Goal: Task Accomplishment & Management: Manage account settings

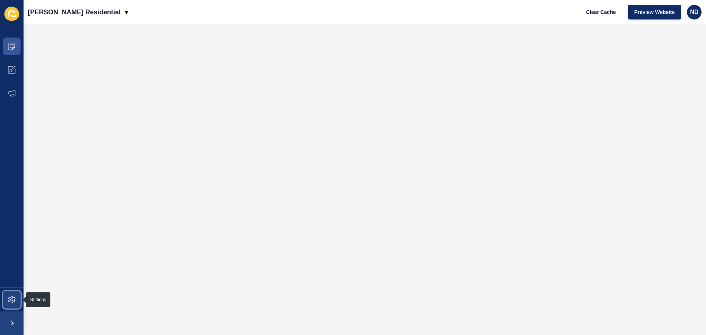
click at [12, 290] on span at bounding box center [12, 300] width 24 height 24
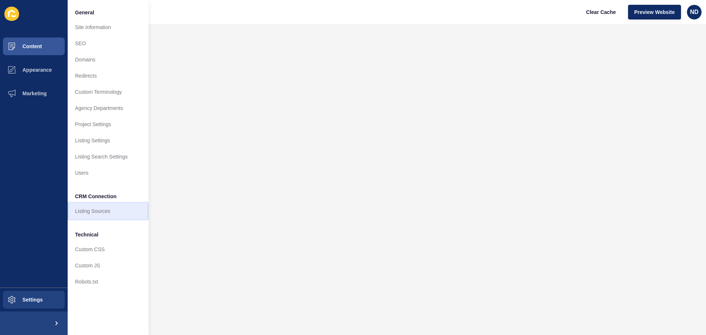
click at [93, 209] on link "Listing Sources" at bounding box center [108, 211] width 81 height 16
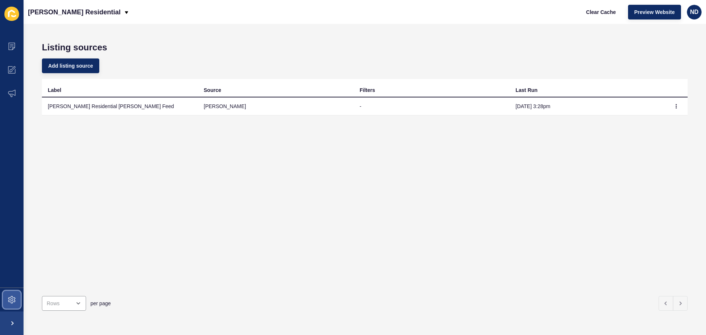
click at [10, 300] on icon at bounding box center [11, 299] width 7 height 7
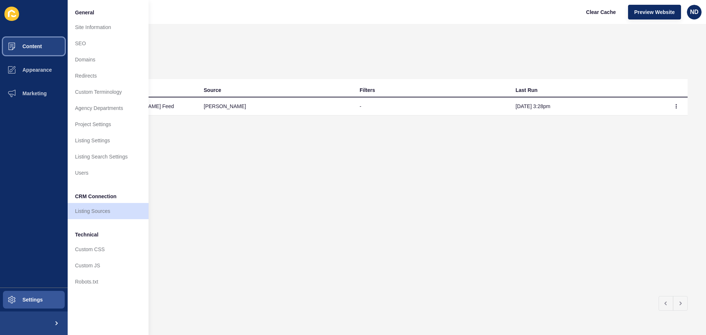
click at [31, 48] on span "Content" at bounding box center [20, 46] width 43 height 6
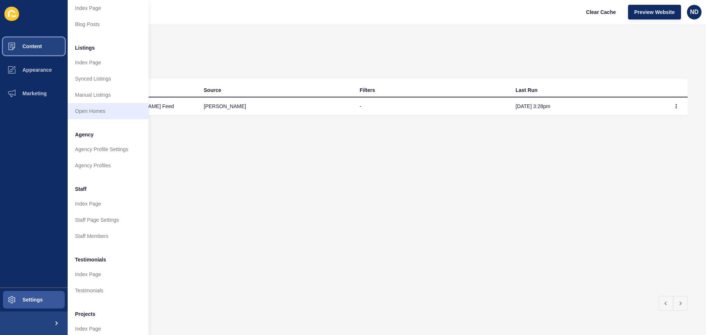
scroll to position [101, 0]
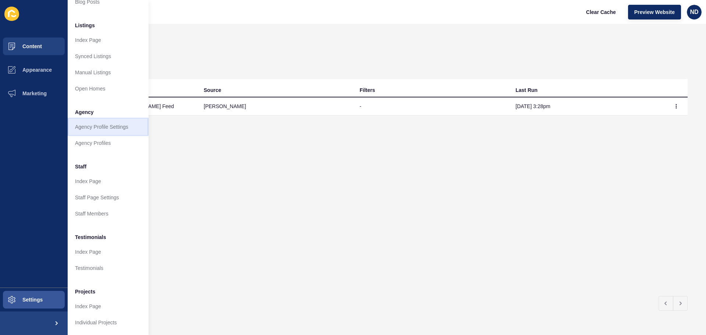
click at [118, 123] on link "Agency Profile Settings" at bounding box center [108, 127] width 81 height 16
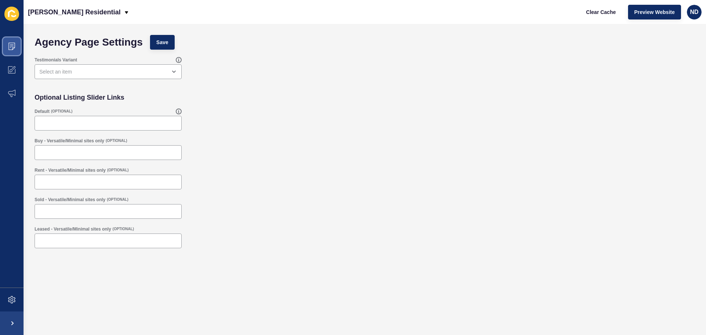
click at [10, 49] on icon at bounding box center [11, 46] width 7 height 7
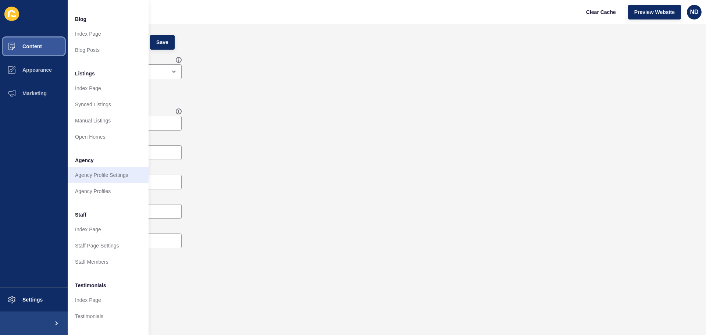
scroll to position [101, 0]
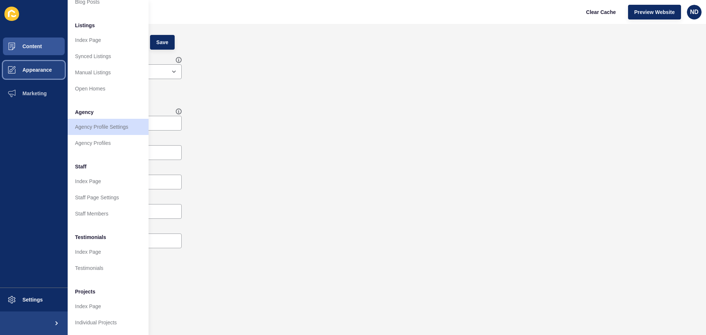
click at [18, 60] on span at bounding box center [12, 70] width 24 height 24
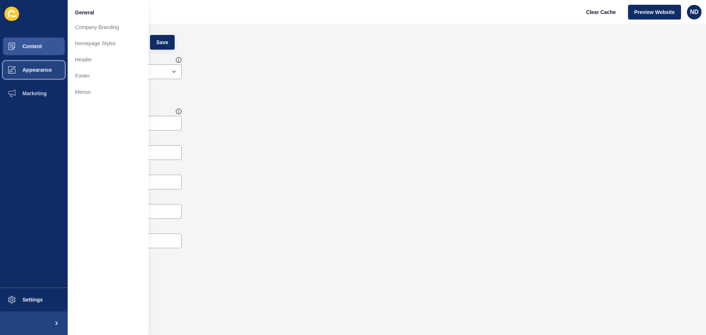
scroll to position [0, 0]
click at [35, 86] on button "Marketing" at bounding box center [34, 94] width 68 height 24
click at [29, 74] on button "Appearance" at bounding box center [34, 70] width 68 height 24
click at [24, 50] on button "Content" at bounding box center [34, 47] width 68 height 24
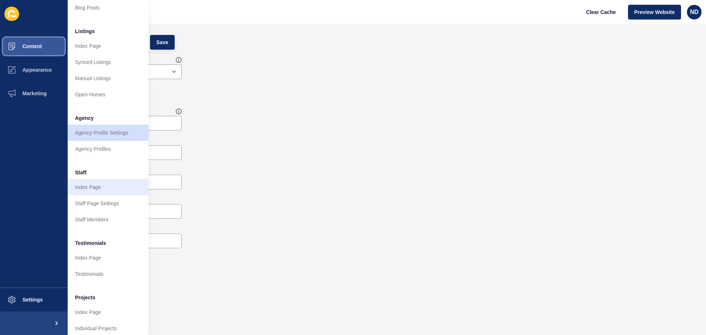
scroll to position [101, 0]
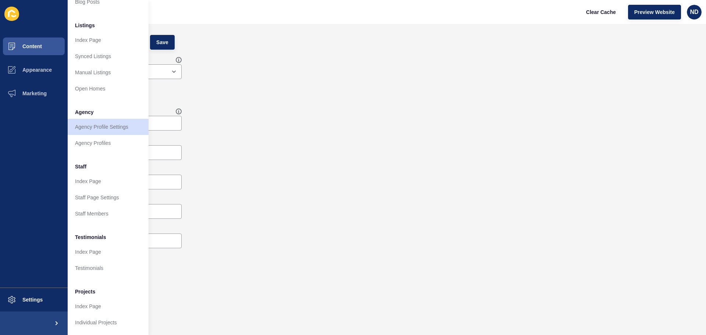
click at [333, 99] on div "Optional Listing Slider Links" at bounding box center [364, 97] width 667 height 15
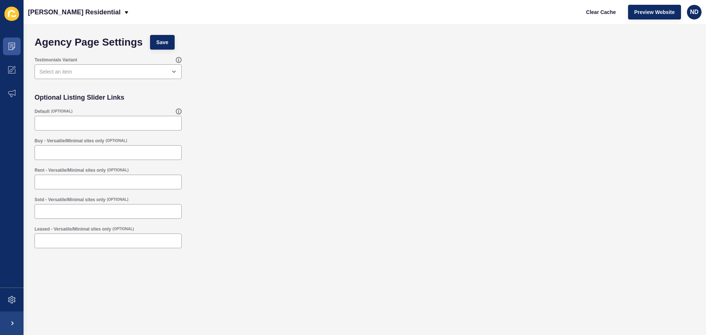
scroll to position [0, 0]
click at [388, 50] on div "Agency Page Settings Save" at bounding box center [364, 42] width 667 height 22
click at [6, 42] on span at bounding box center [12, 47] width 24 height 24
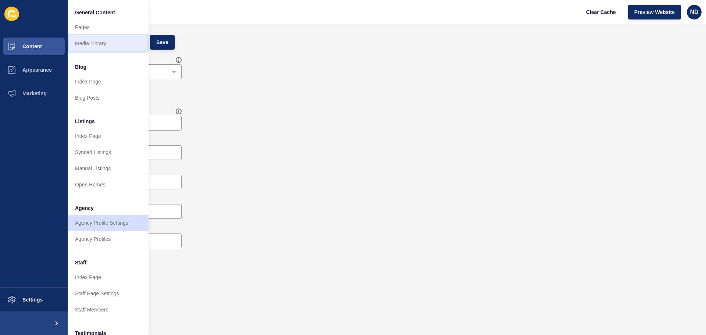
click at [102, 35] on link "Media Library" at bounding box center [108, 43] width 81 height 16
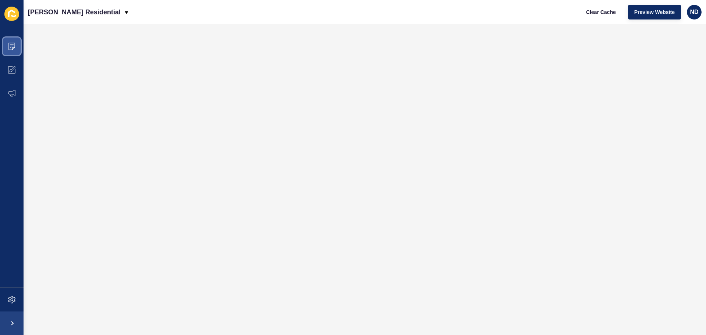
click at [12, 47] on icon at bounding box center [11, 46] width 7 height 7
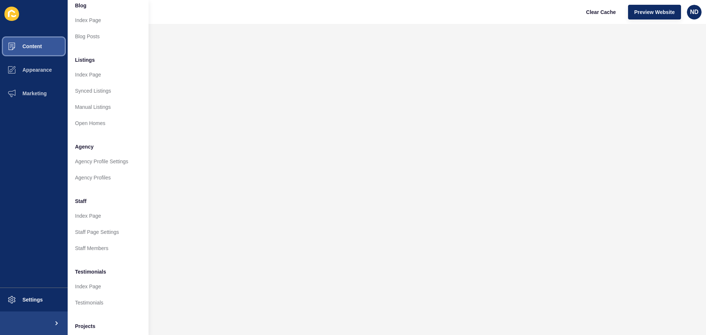
scroll to position [74, 0]
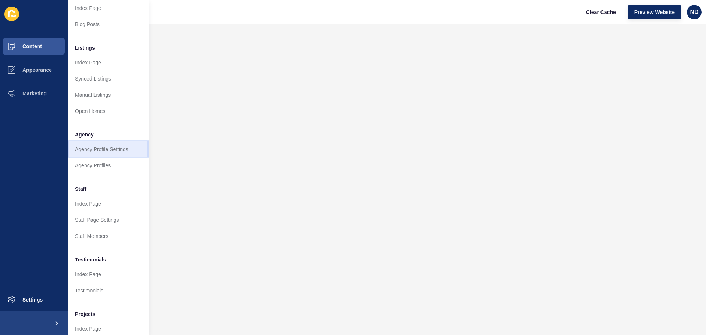
click at [92, 149] on link "Agency Profile Settings" at bounding box center [108, 149] width 81 height 16
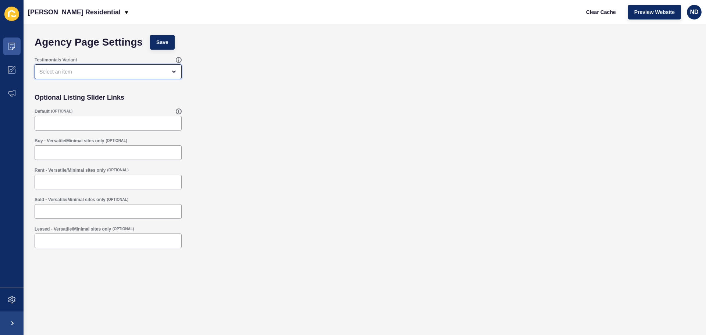
click at [68, 68] on div "open menu" at bounding box center [102, 71] width 127 height 7
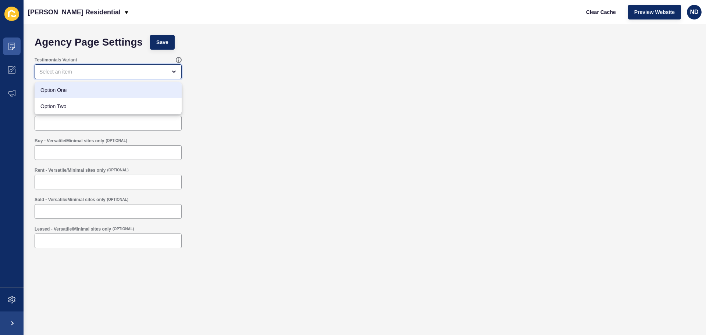
click at [75, 87] on span "Option One" at bounding box center [107, 89] width 135 height 7
type input "Option One"
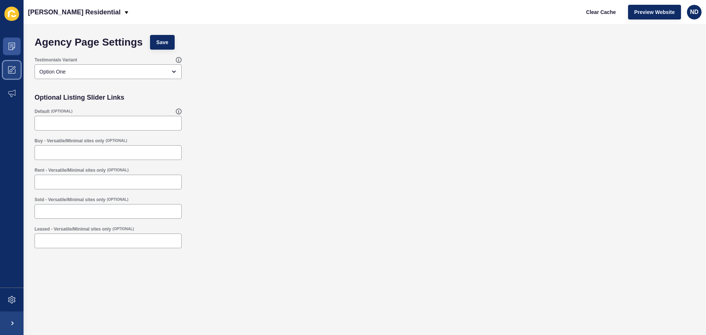
click at [8, 58] on span at bounding box center [12, 70] width 24 height 24
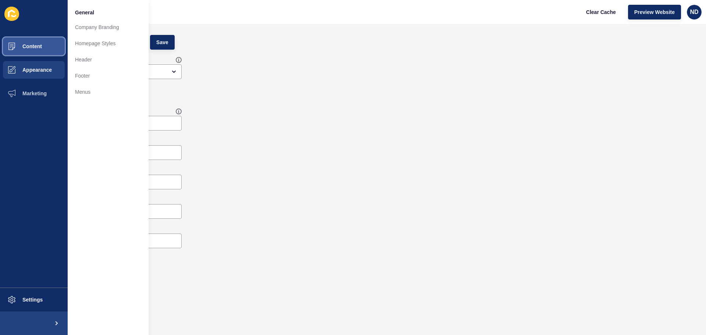
click at [11, 46] on span "Content" at bounding box center [20, 46] width 43 height 6
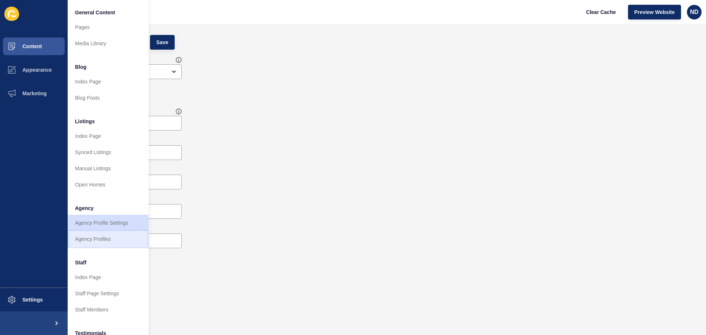
click at [112, 245] on link "Agency Profiles" at bounding box center [108, 239] width 81 height 16
